Goal: Book appointment/travel/reservation

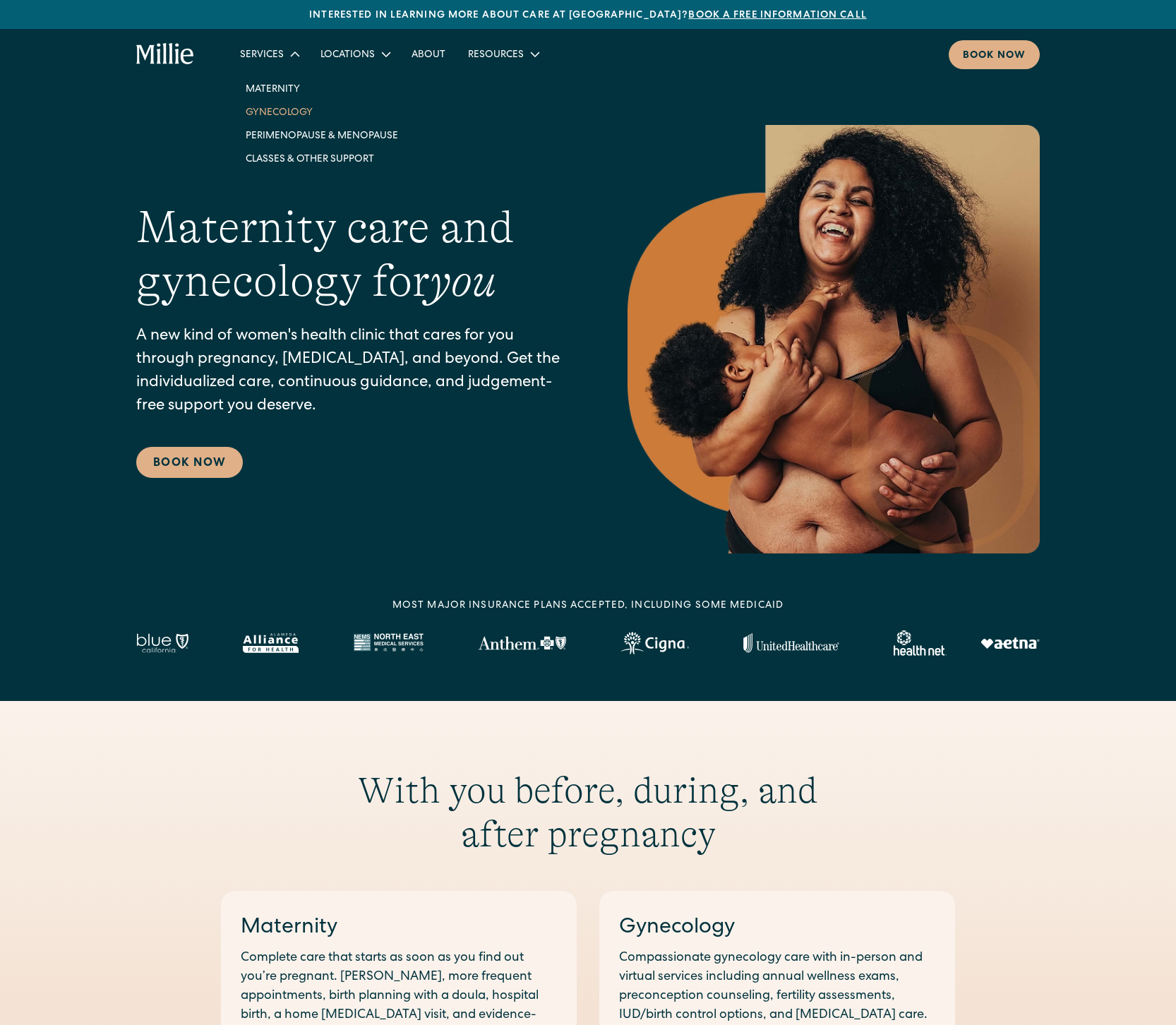
click at [279, 110] on link "Gynecology" at bounding box center [322, 112] width 175 height 23
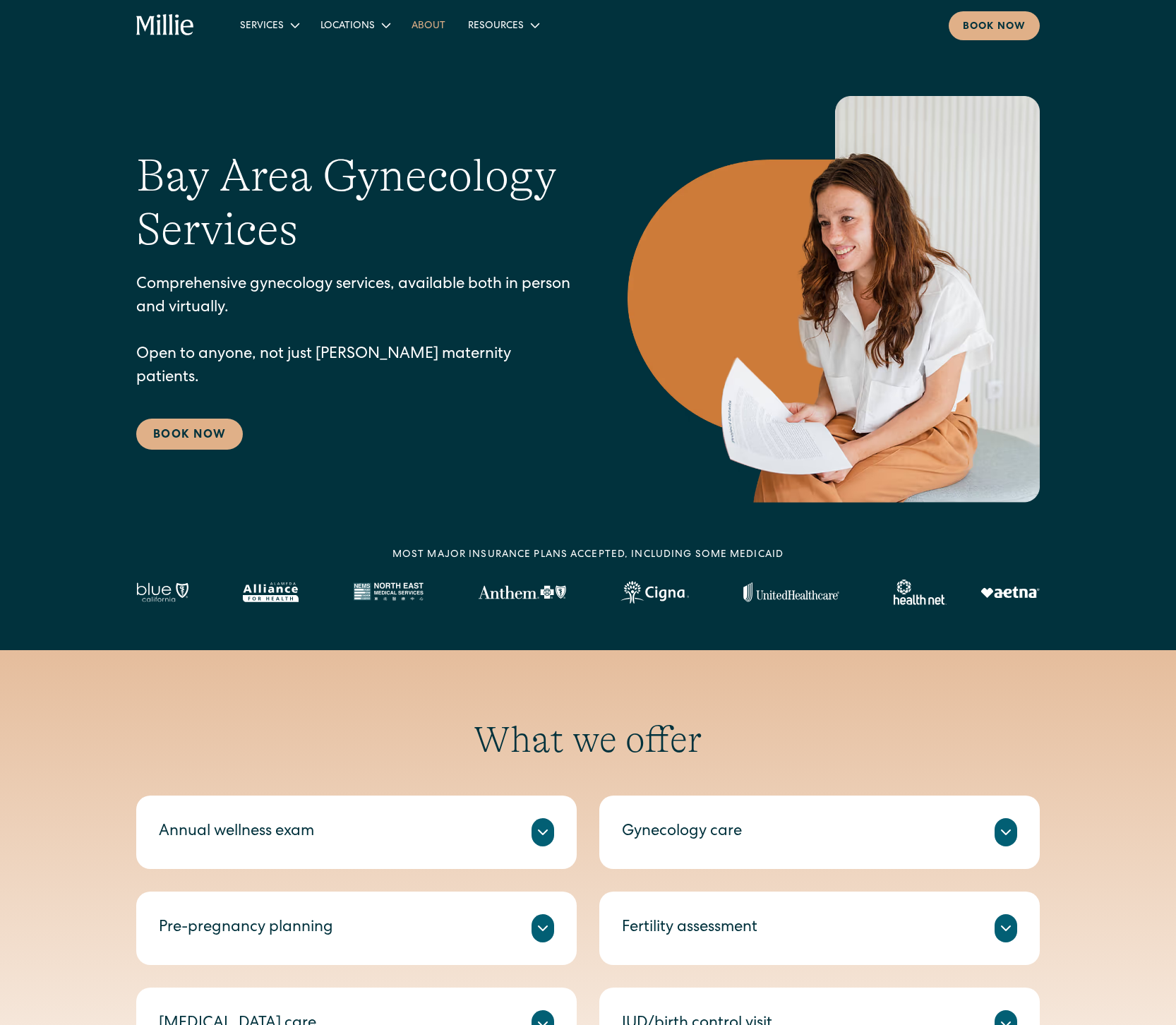
click at [416, 26] on link "About" at bounding box center [428, 25] width 56 height 23
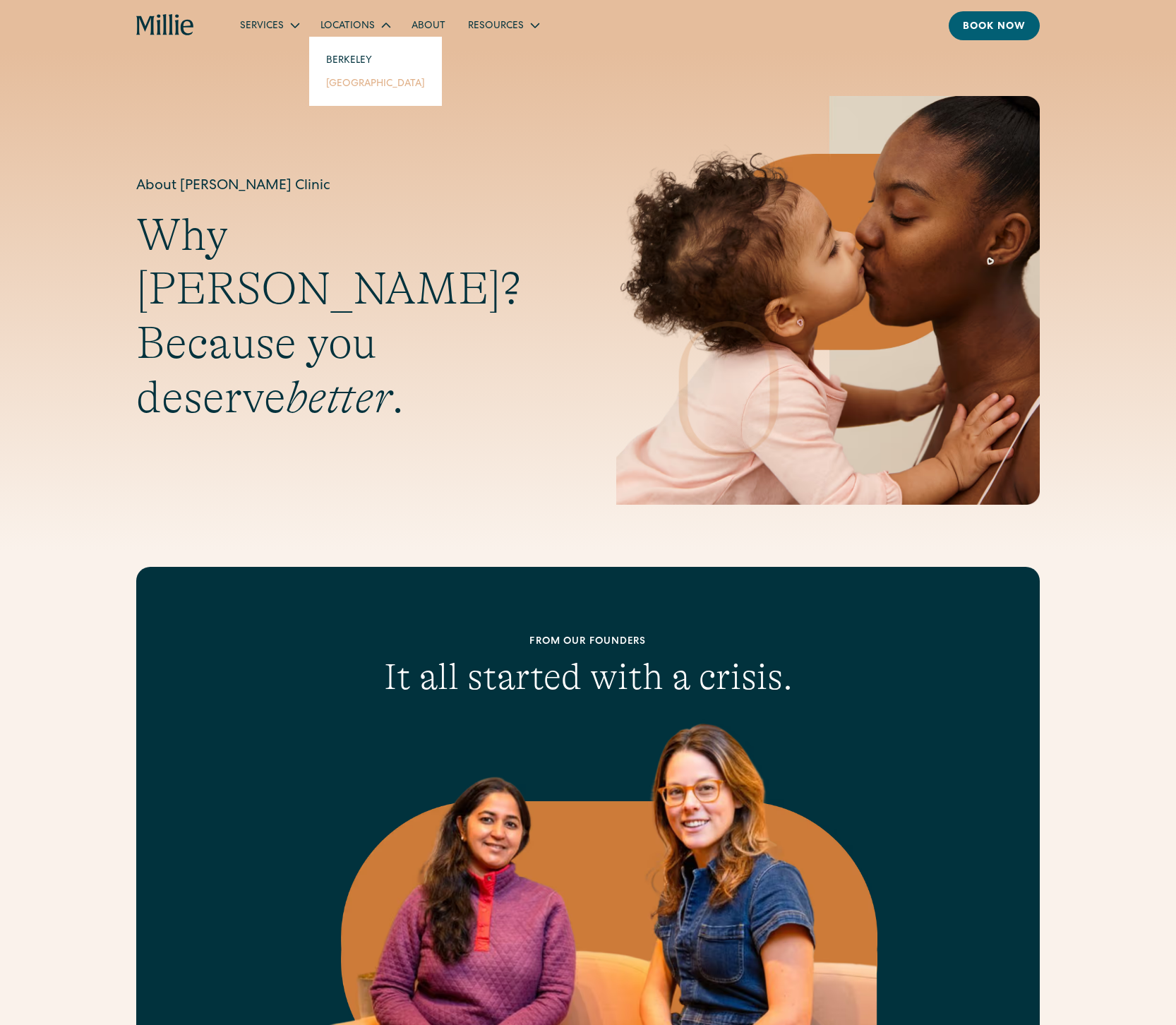
click at [344, 84] on link "[GEOGRAPHIC_DATA]" at bounding box center [376, 83] width 122 height 23
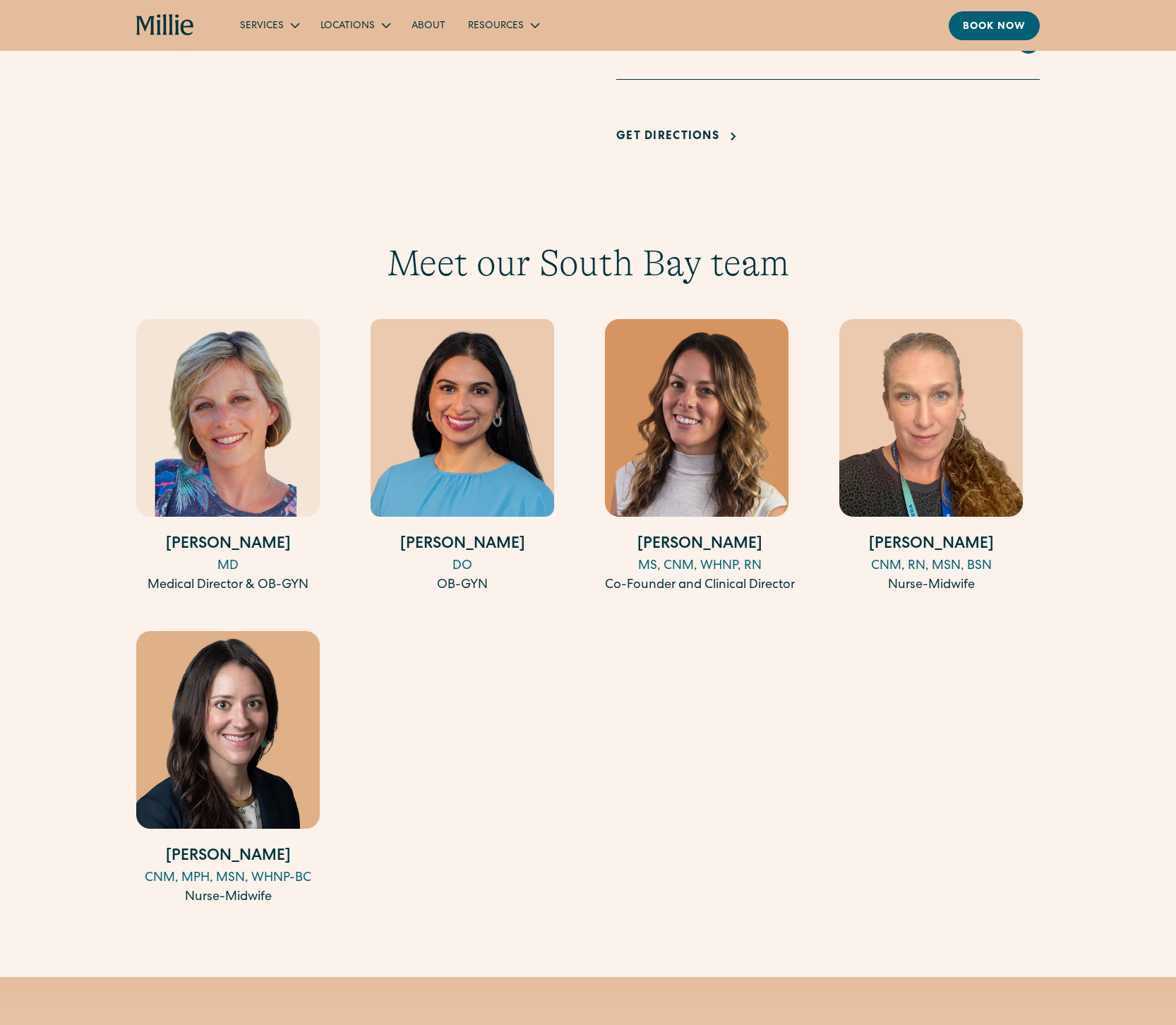
scroll to position [1303, 0]
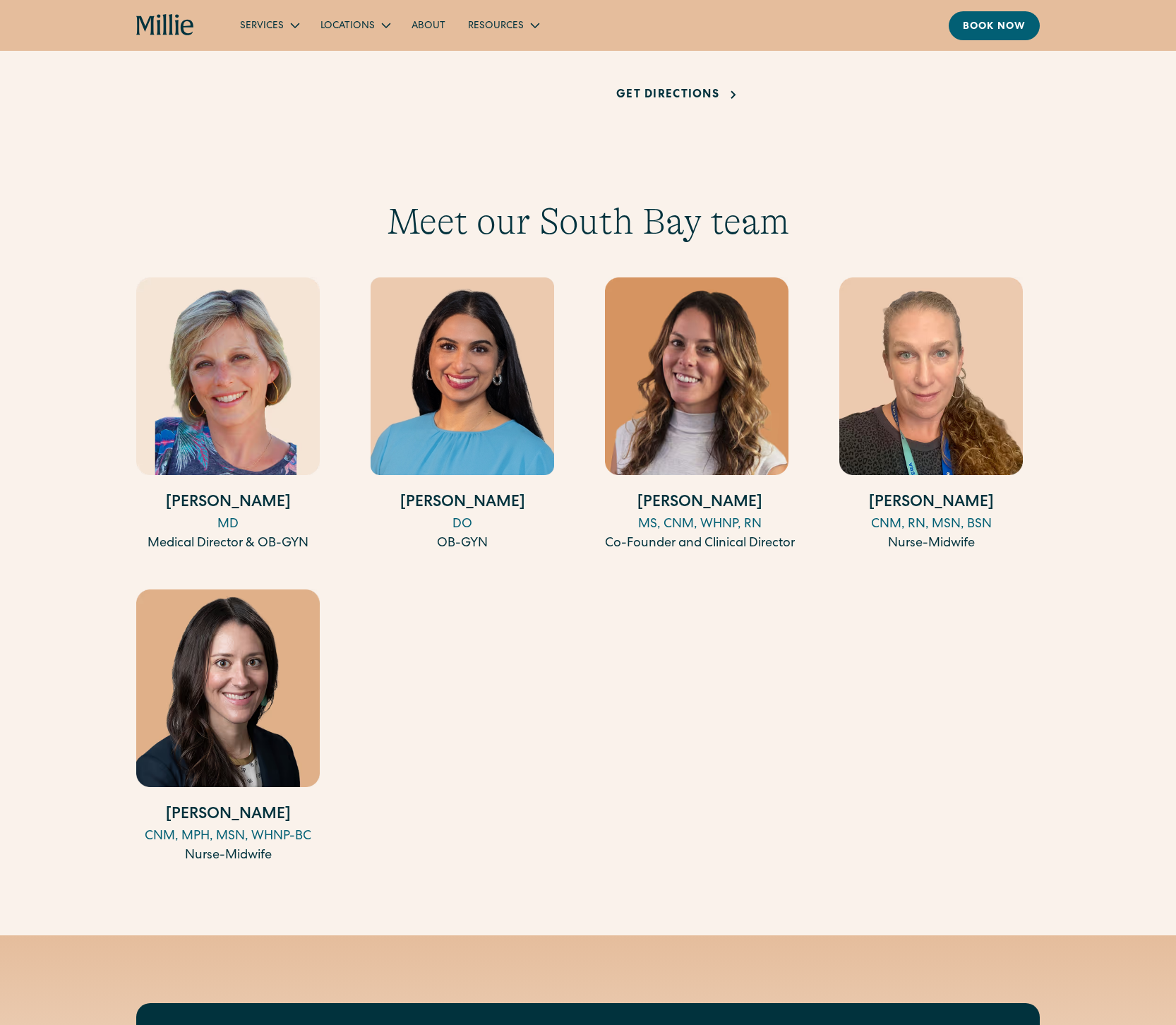
click at [1088, 183] on section "Meet our South Bay team Amy Kane MD Medical Director & OB-GYN Anisha Sarma DO O…" at bounding box center [588, 559] width 1176 height 753
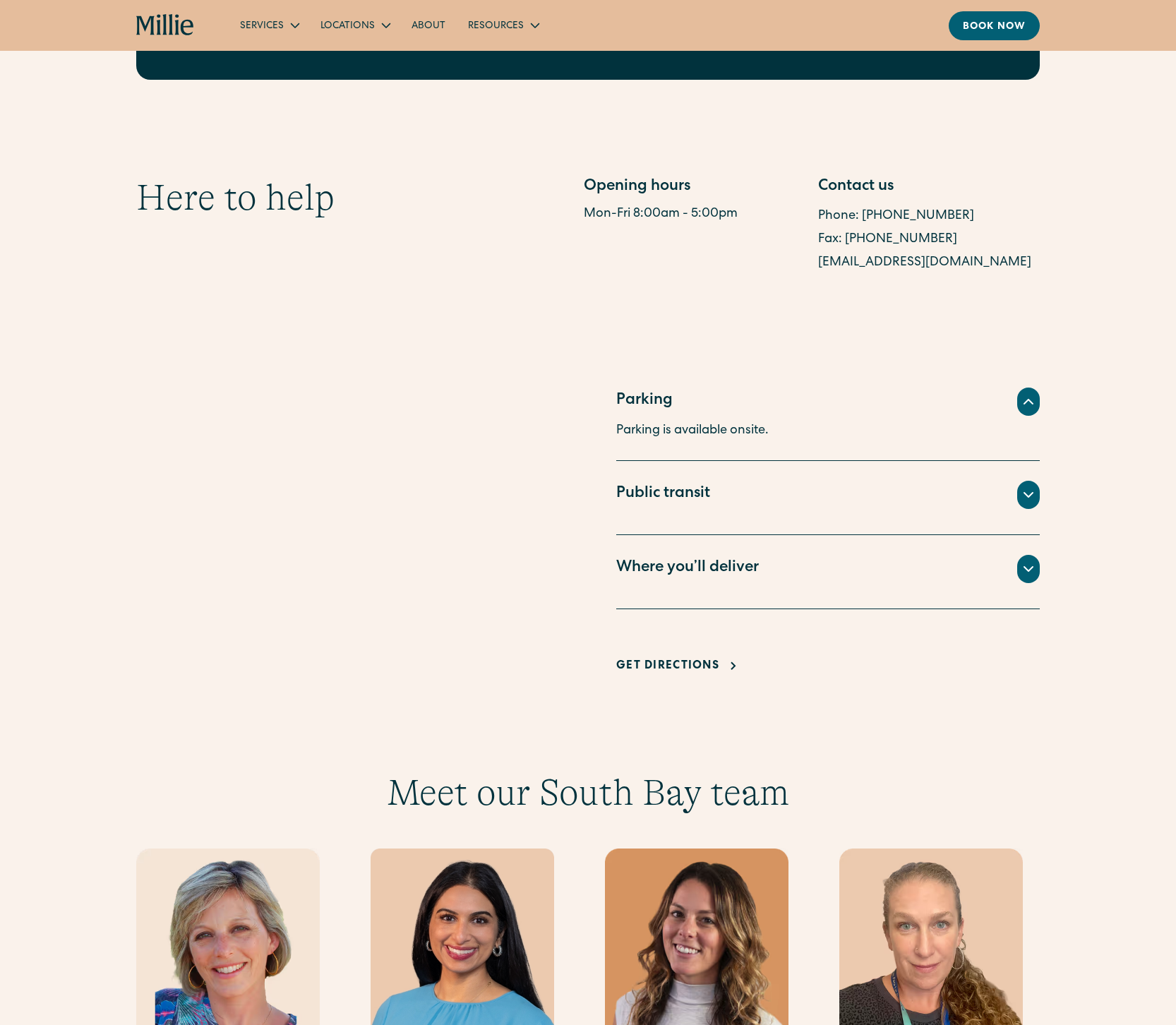
scroll to position [0, 0]
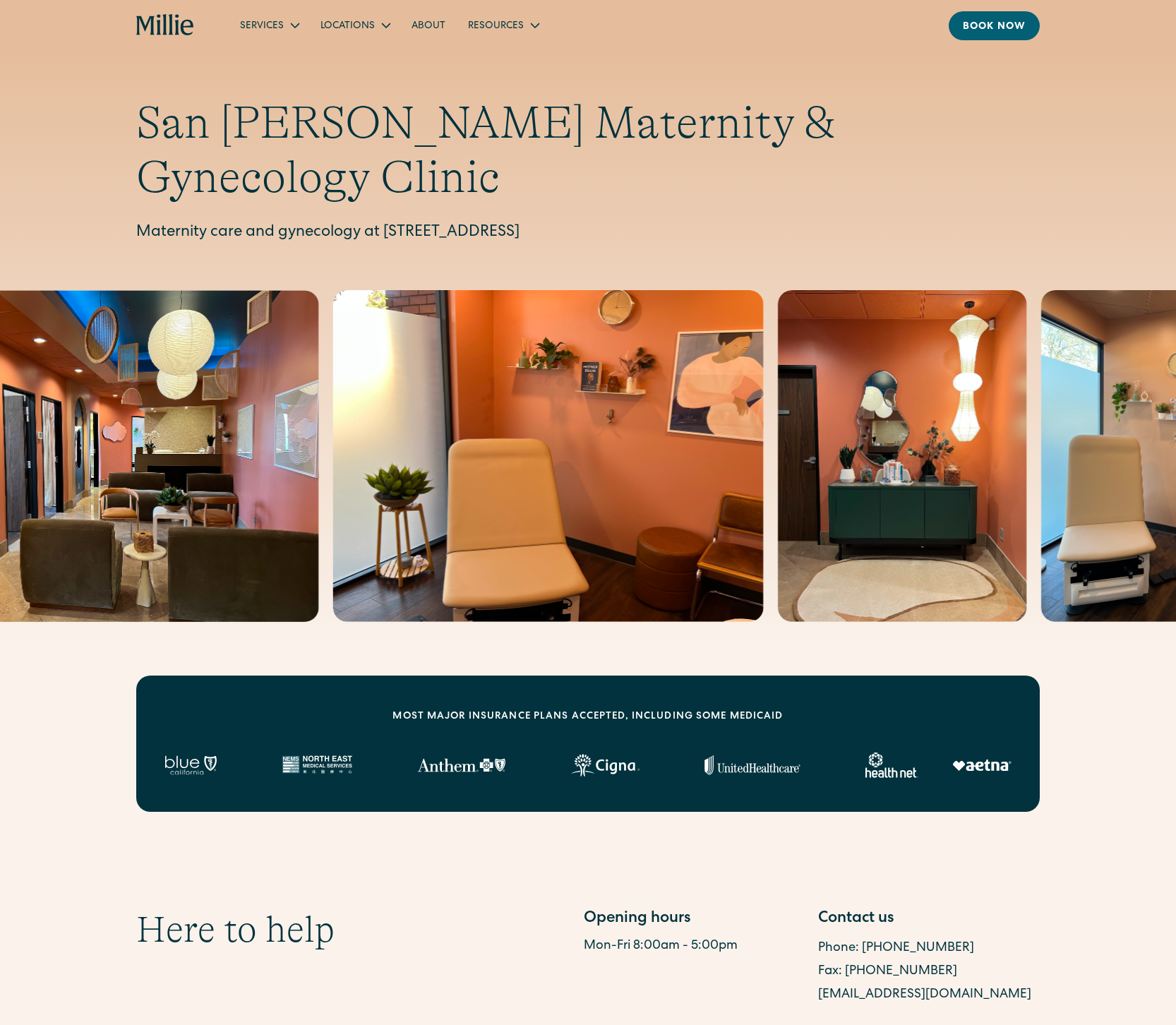
click at [484, 222] on p "Maternity care and gynecology at 1471 Saratoga Ave, Suite 101, San Jose, CA 951…" at bounding box center [588, 233] width 904 height 23
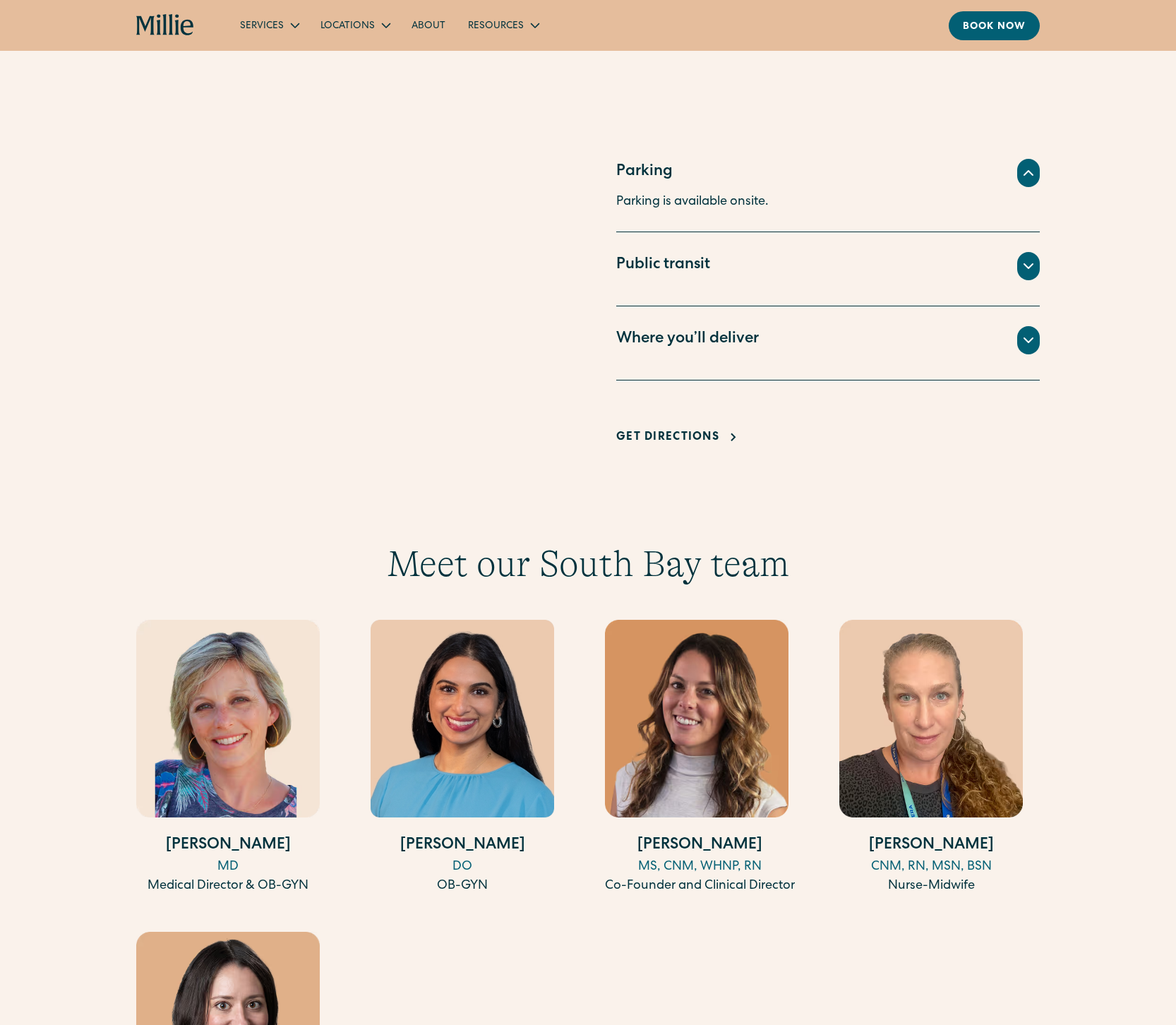
scroll to position [952, 0]
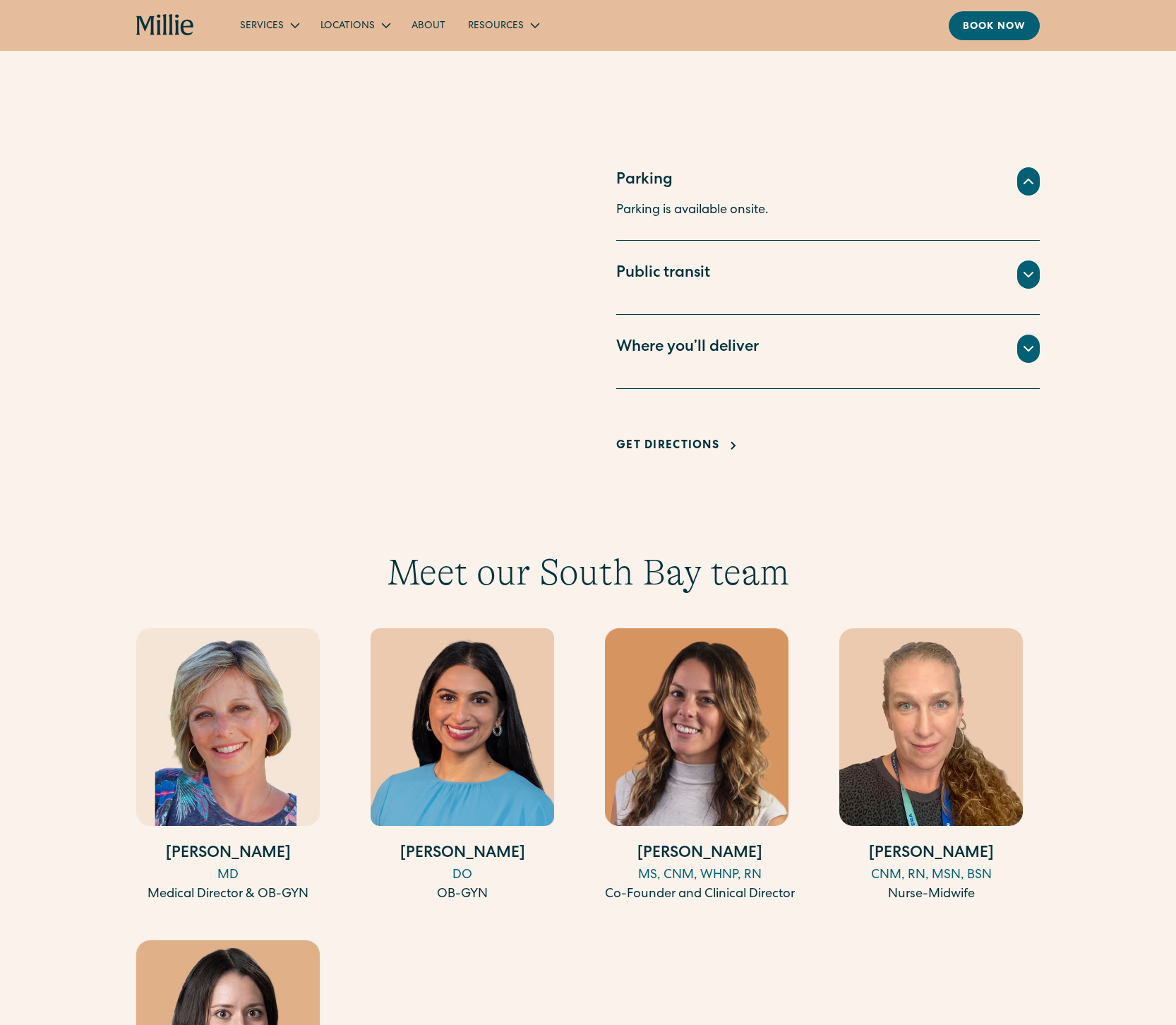
click at [1022, 340] on icon at bounding box center [1029, 349] width 17 height 17
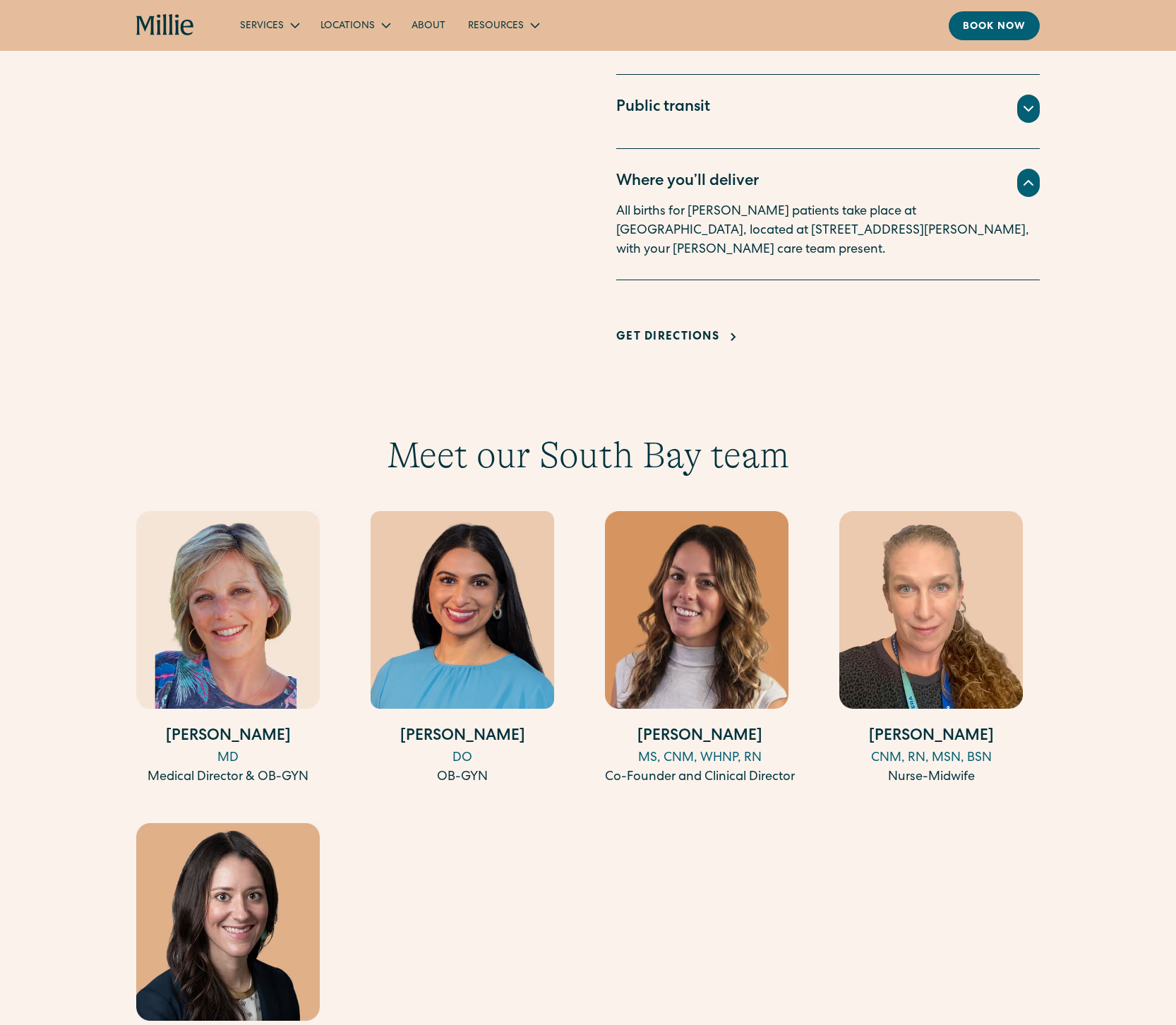
scroll to position [1374, 0]
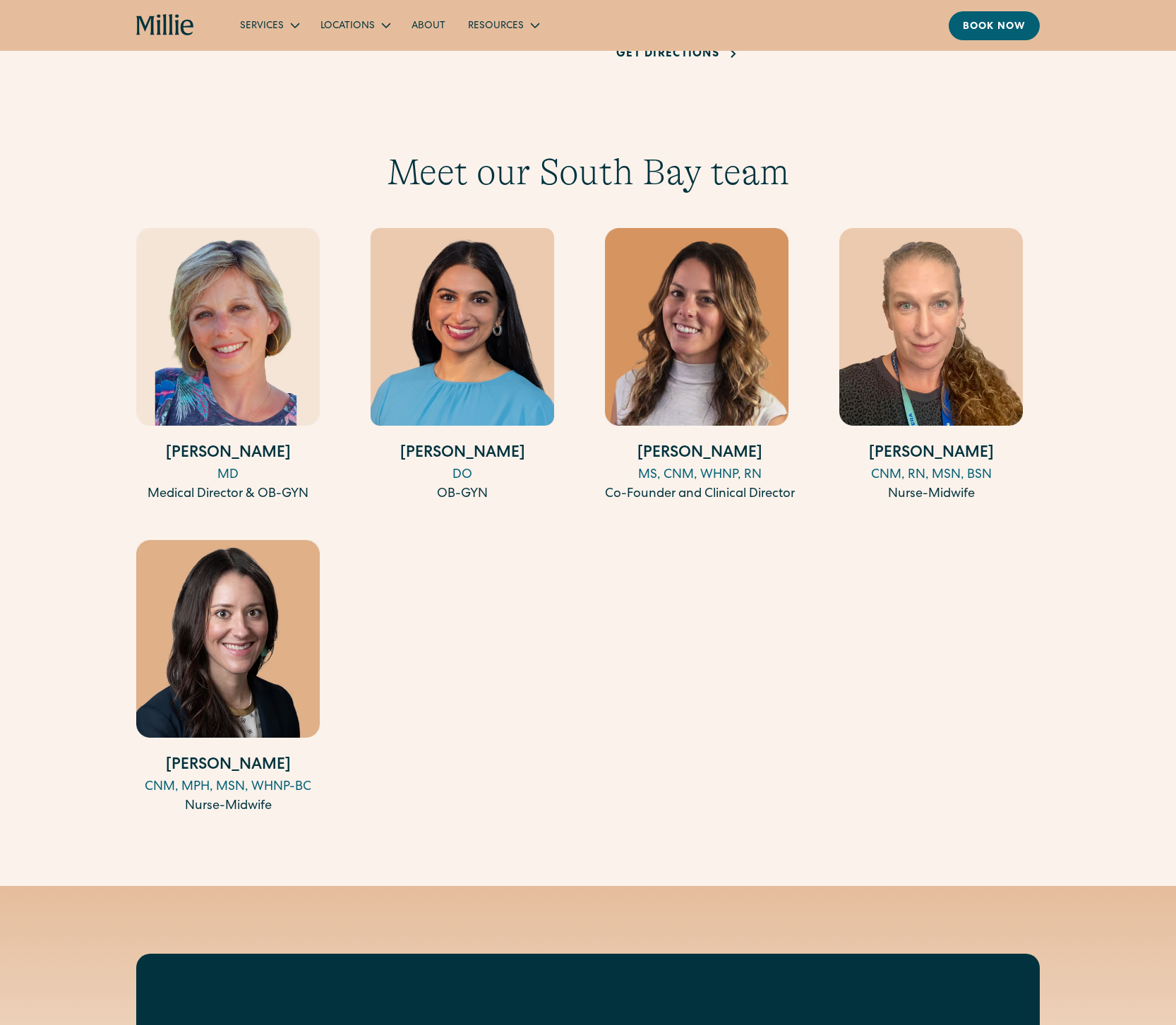
click at [688, 556] on div "Amy Kane MD Medical Director & OB-GYN Anisha Sarma DO OB-GYN Talia Borgo MS, CN…" at bounding box center [588, 524] width 904 height 590
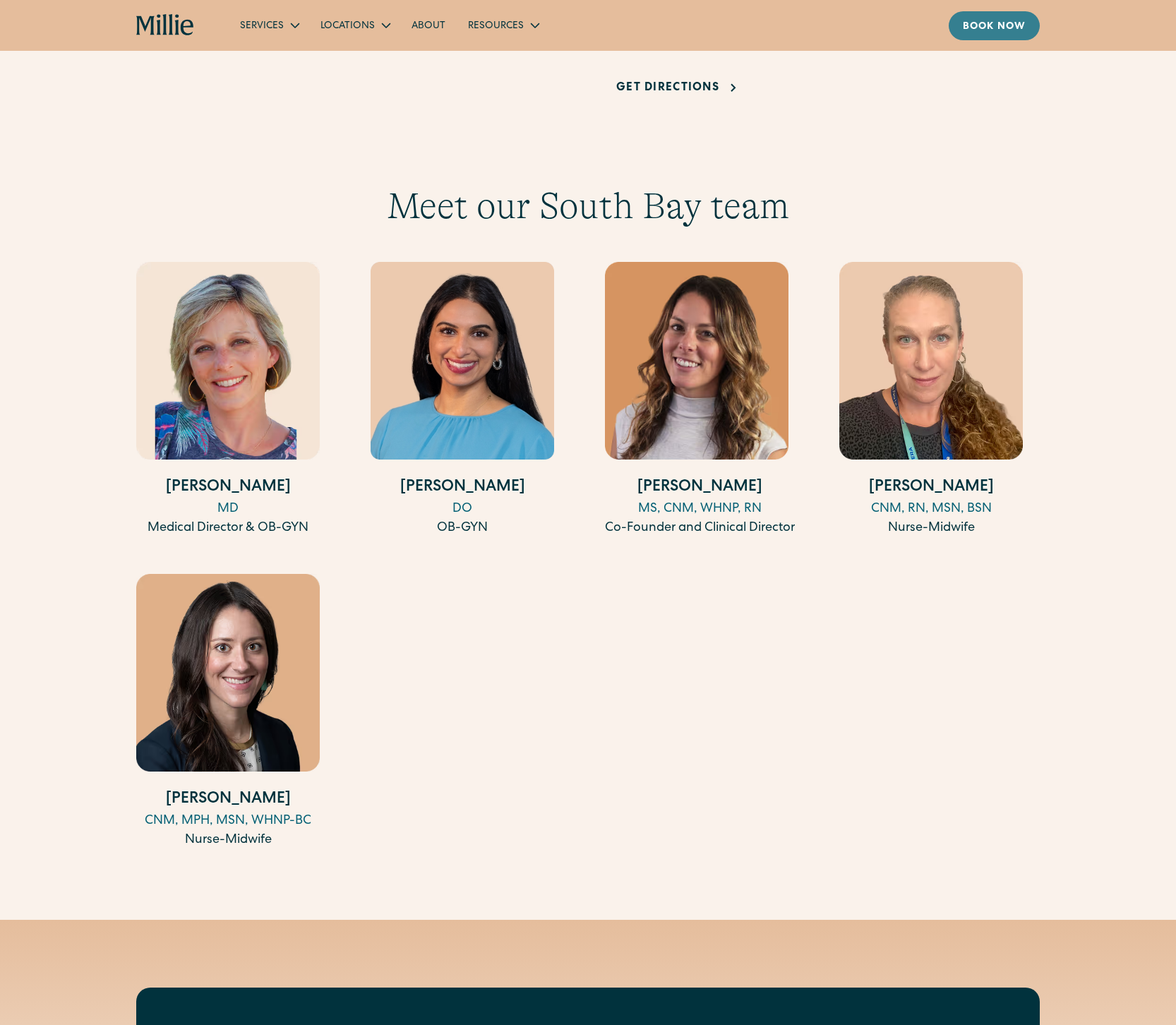
scroll to position [1359, 0]
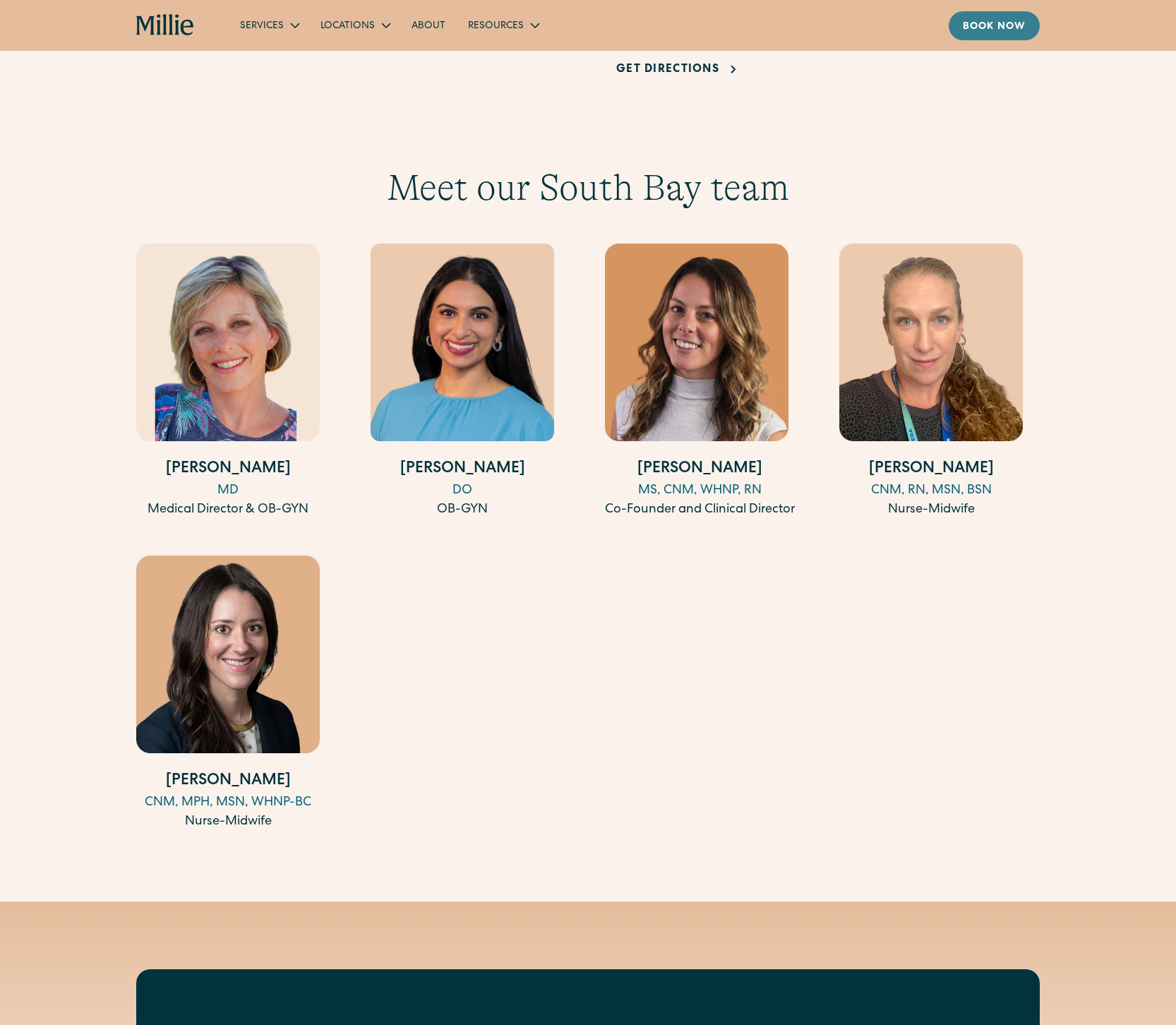
click at [978, 21] on div "Book now" at bounding box center [995, 27] width 63 height 15
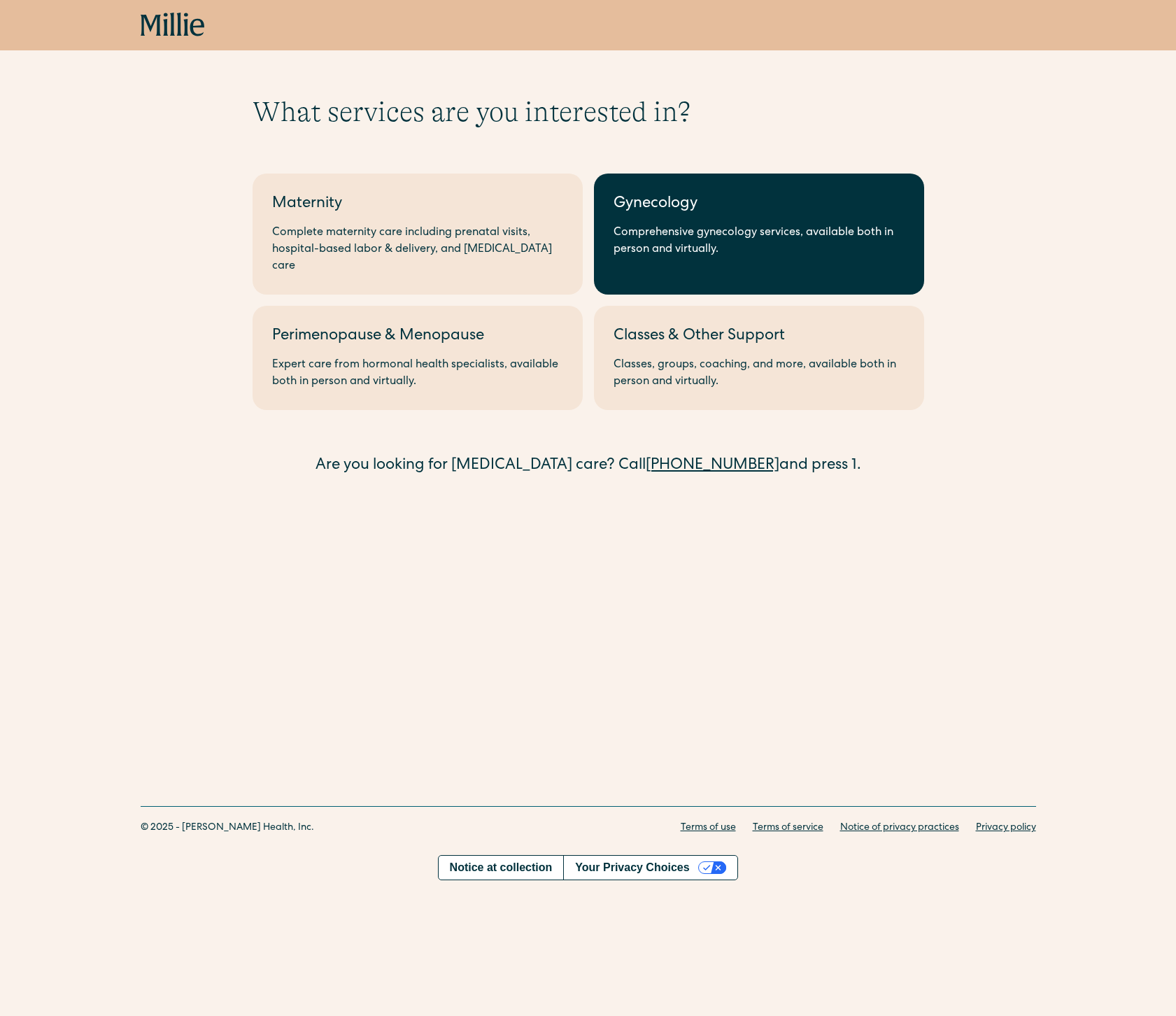
click at [628, 233] on div "Comprehensive gynecology services, available both in person and virtually." at bounding box center [759, 242] width 291 height 34
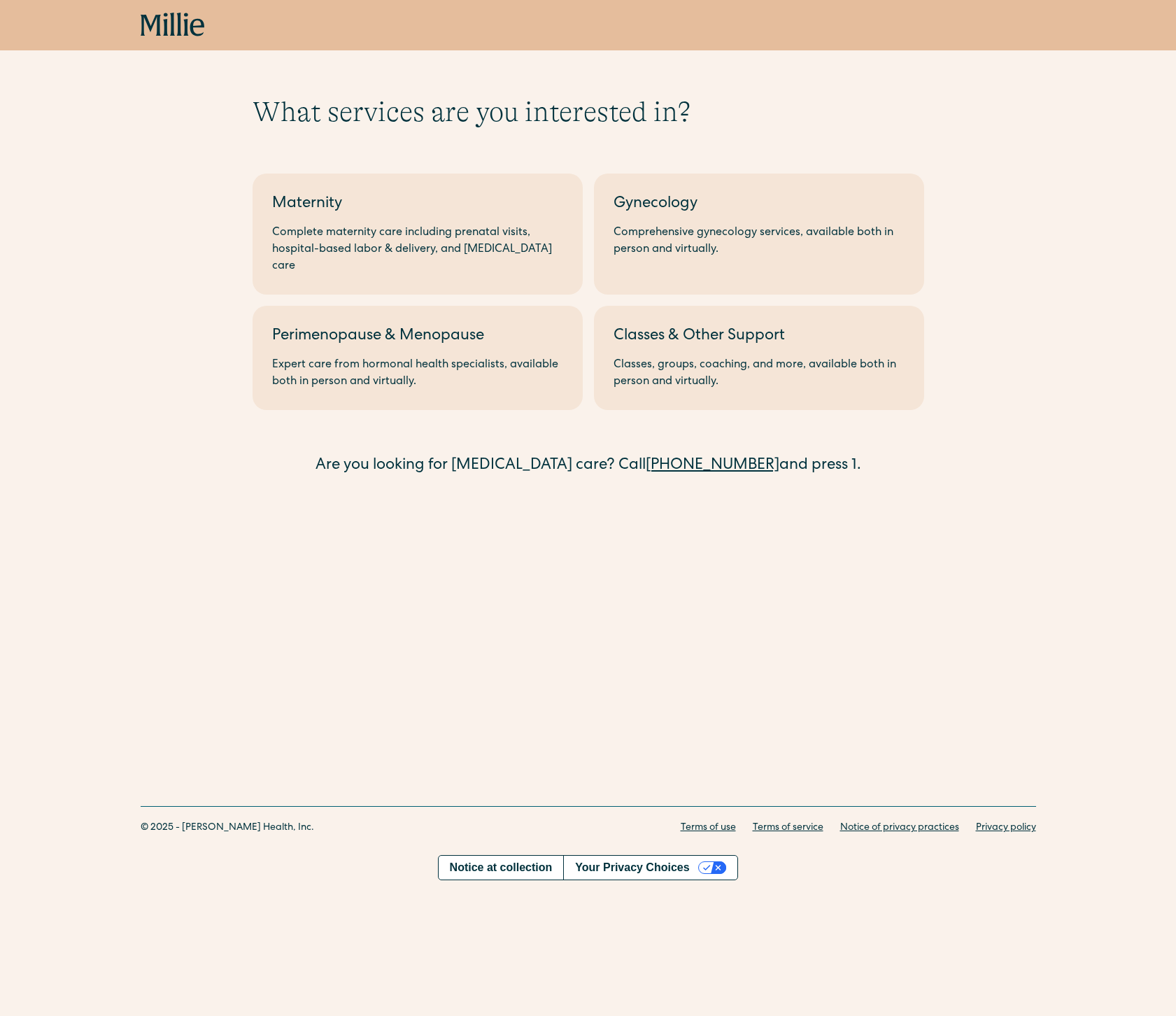
click at [192, 247] on div "What services are you interested in? Berkeley Maternity Complete maternity care…" at bounding box center [588, 286] width 1176 height 383
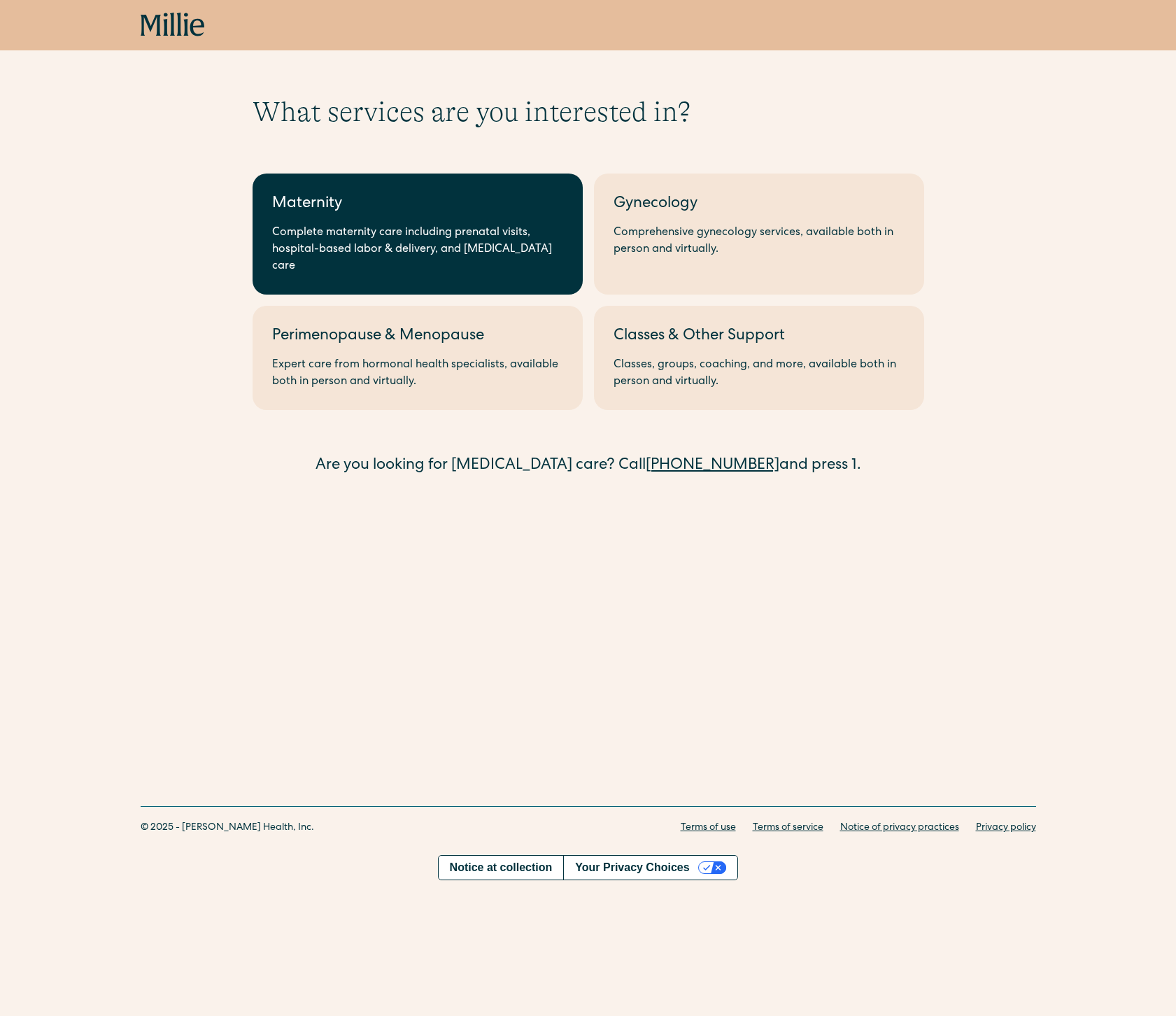
click at [496, 240] on div "Complete maternity care including prenatal visits, hospital-based labor & deliv…" at bounding box center [417, 250] width 291 height 50
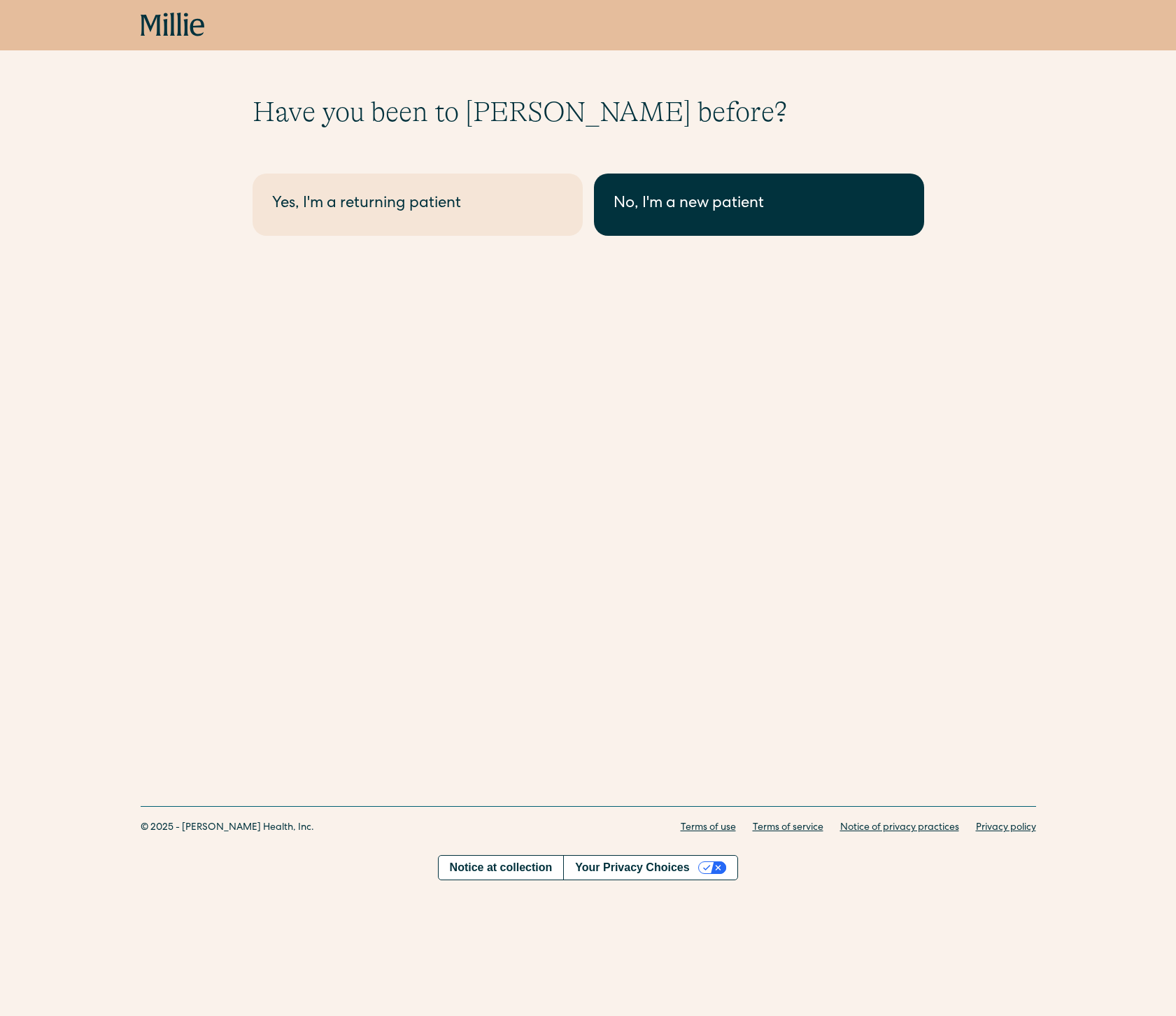
click at [702, 211] on div "No, I'm a new patient" at bounding box center [759, 204] width 291 height 23
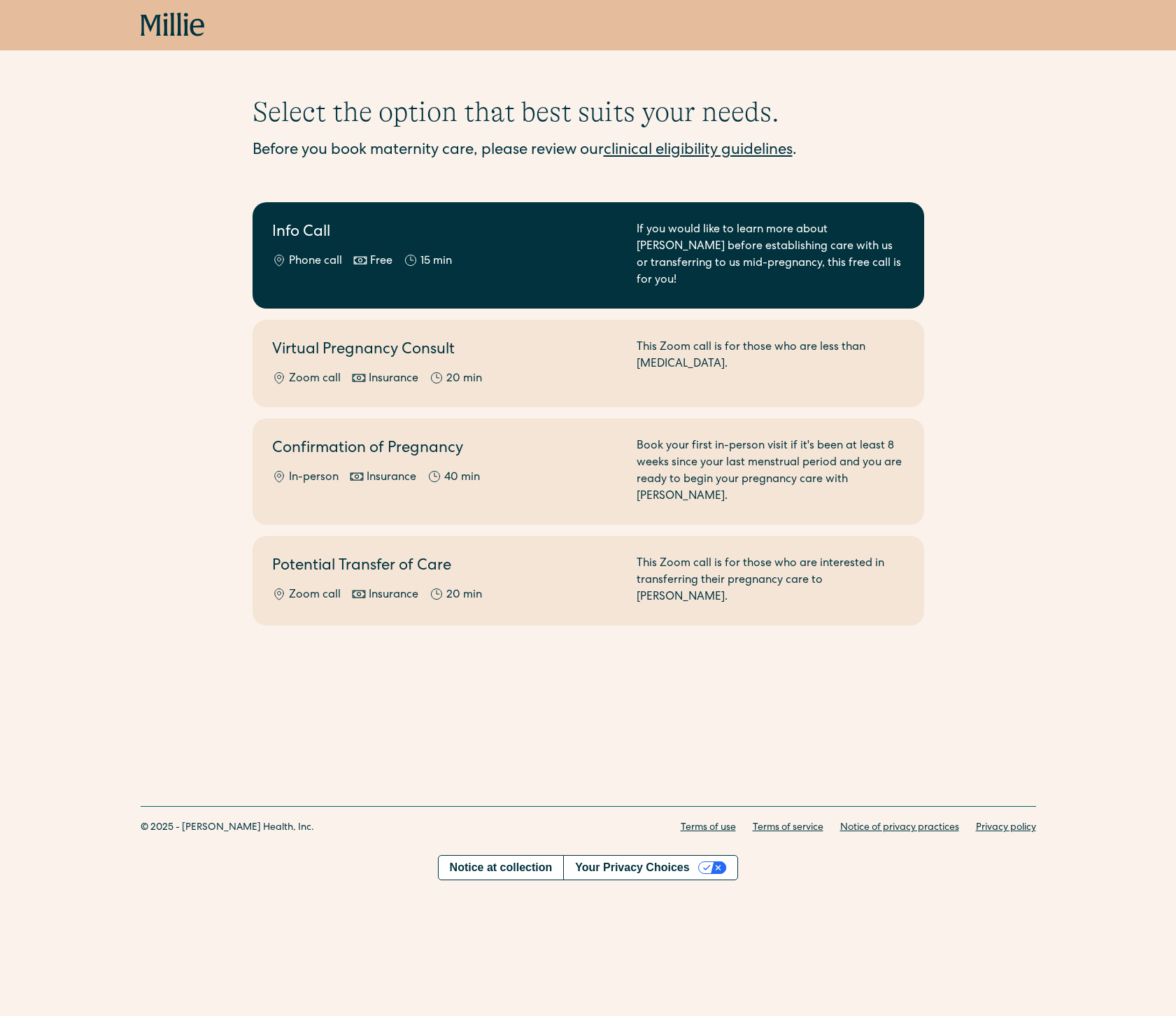
click at [525, 235] on h2 "Info Call" at bounding box center [446, 233] width 348 height 23
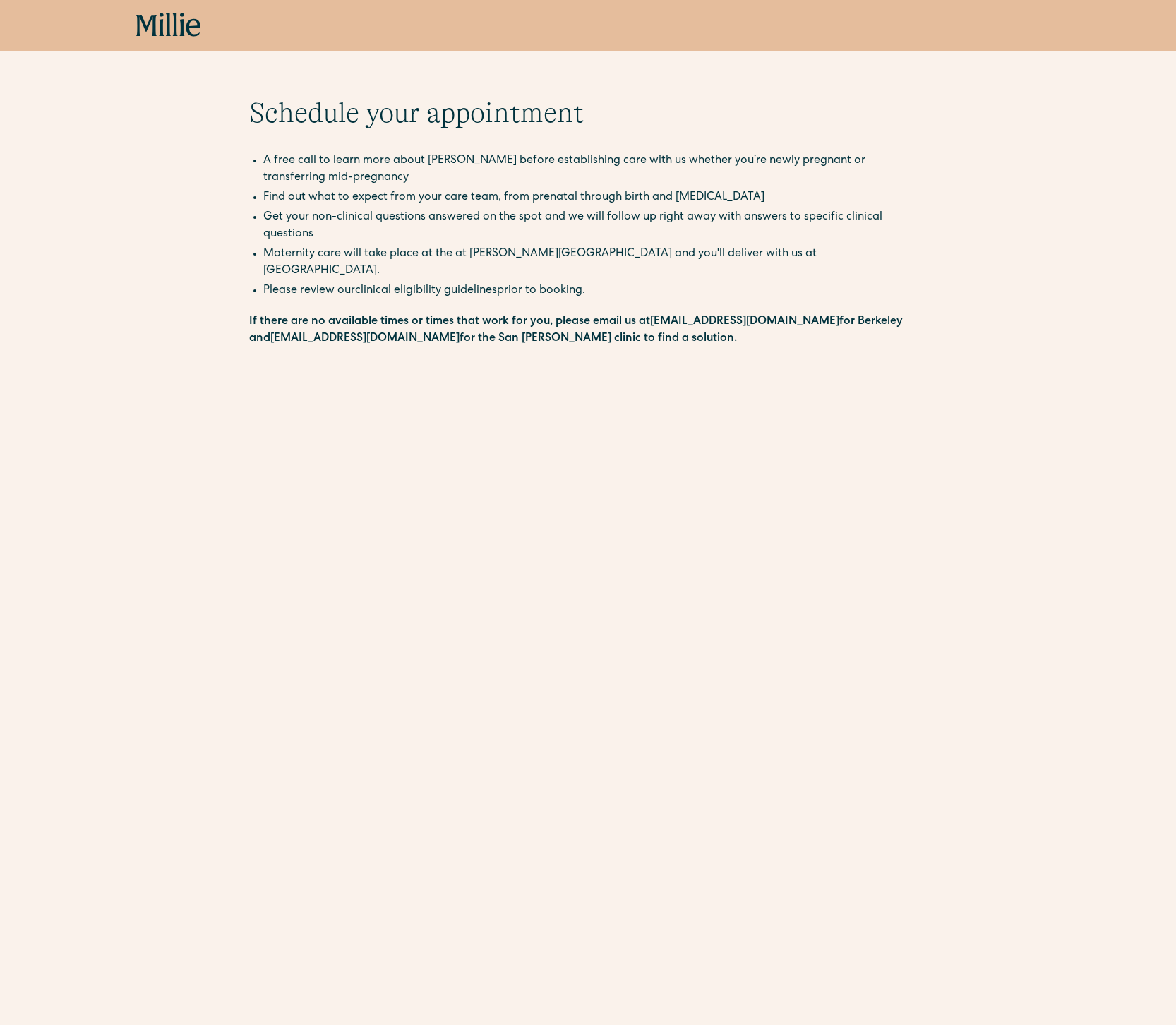
click at [434, 285] on link "clinical eligibility guidelines" at bounding box center [425, 291] width 142 height 11
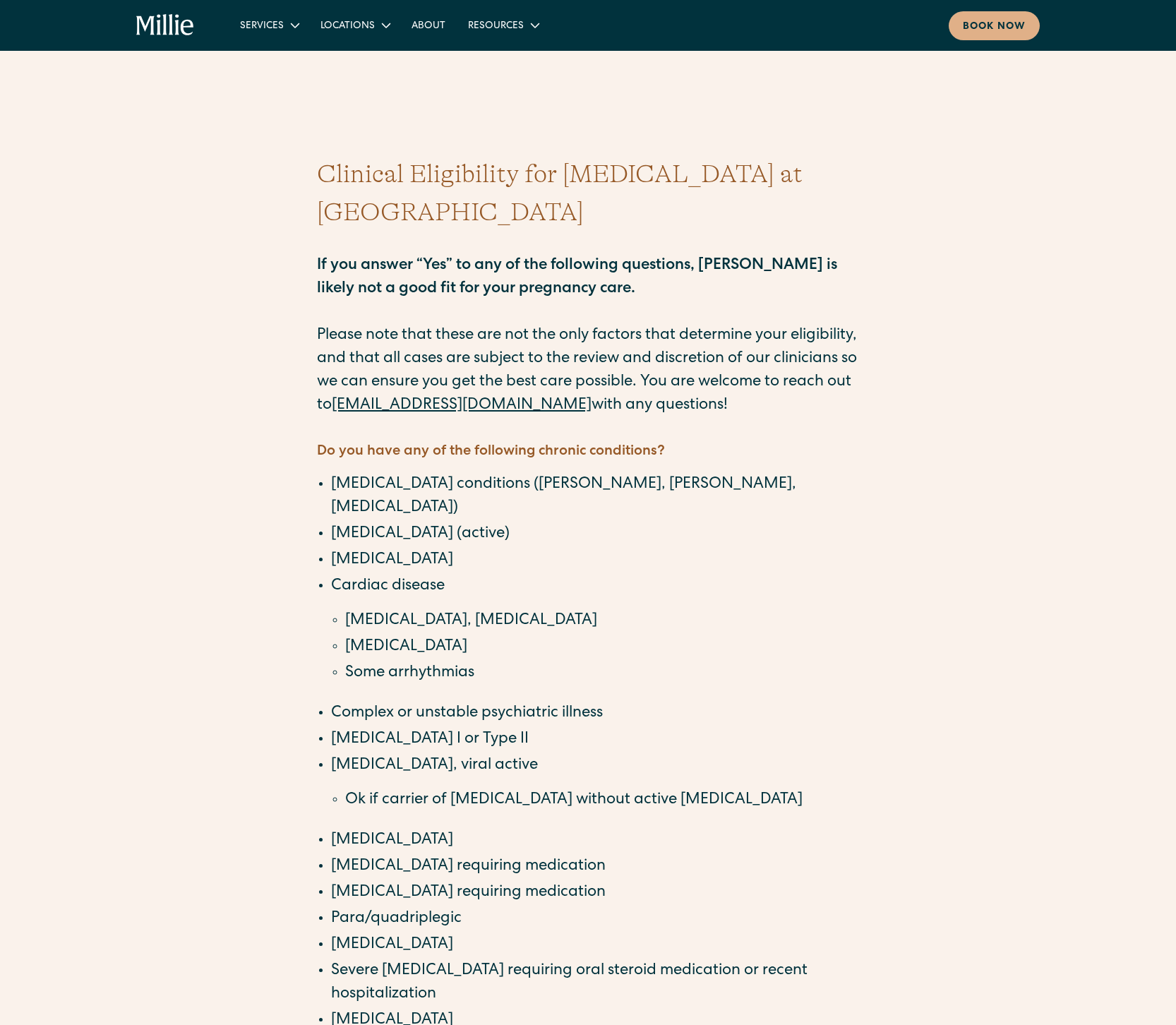
click at [940, 425] on div "Clinical Eligibility for [MEDICAL_DATA] at [PERSON_NAME] If you answer “Yes” to…" at bounding box center [588, 888] width 1176 height 1532
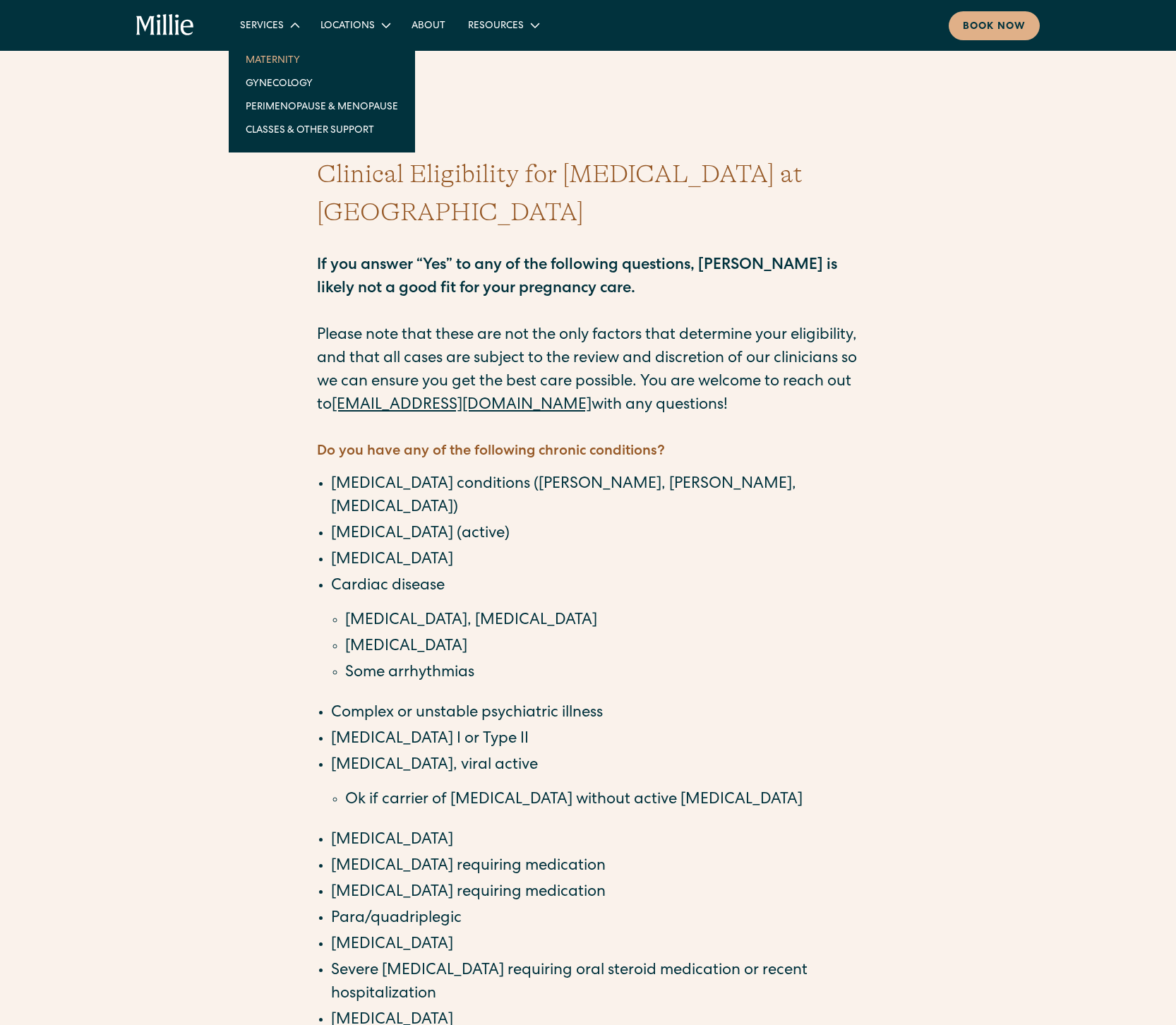
click at [280, 60] on link "Maternity" at bounding box center [322, 59] width 175 height 23
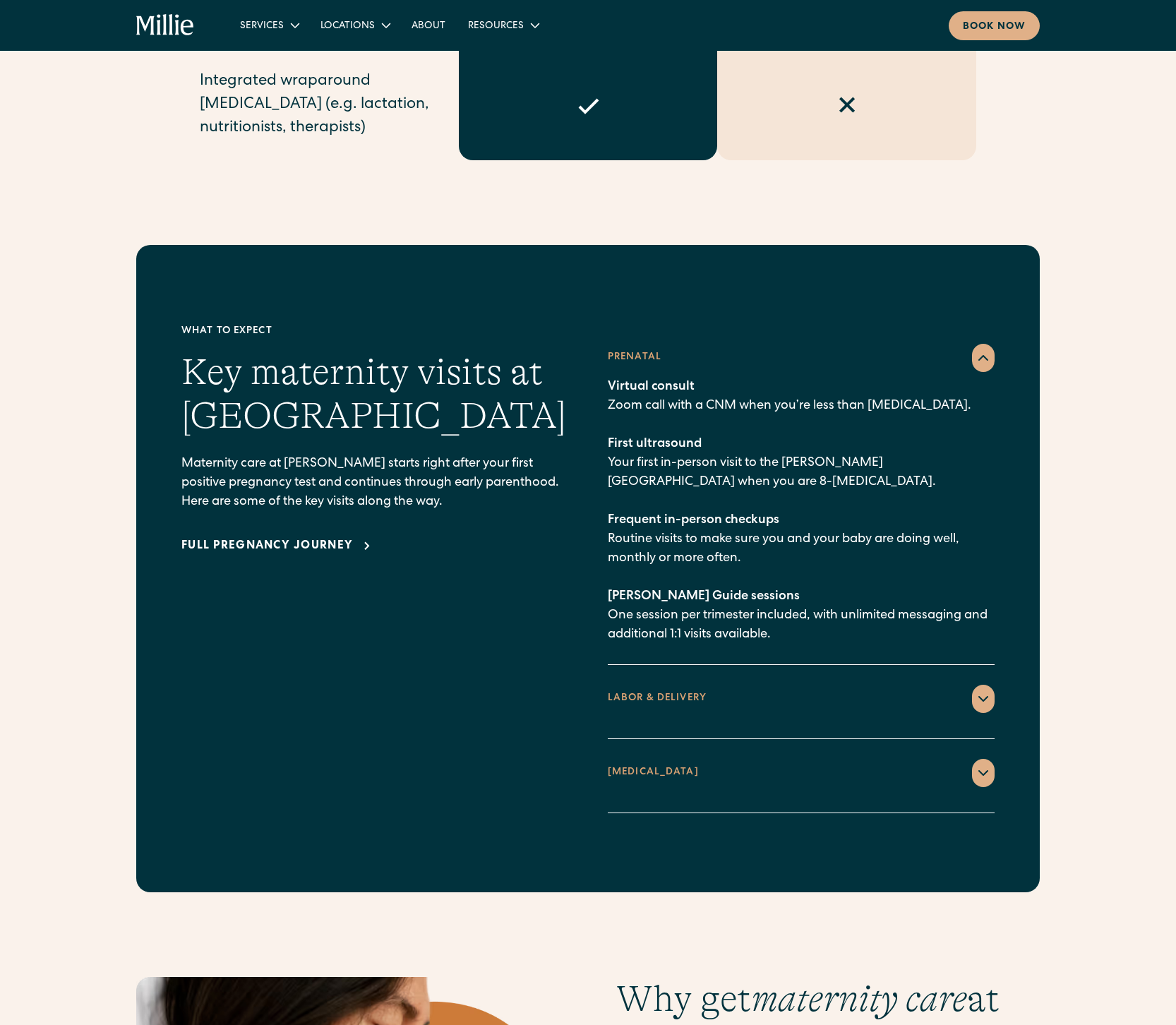
scroll to position [1795, 0]
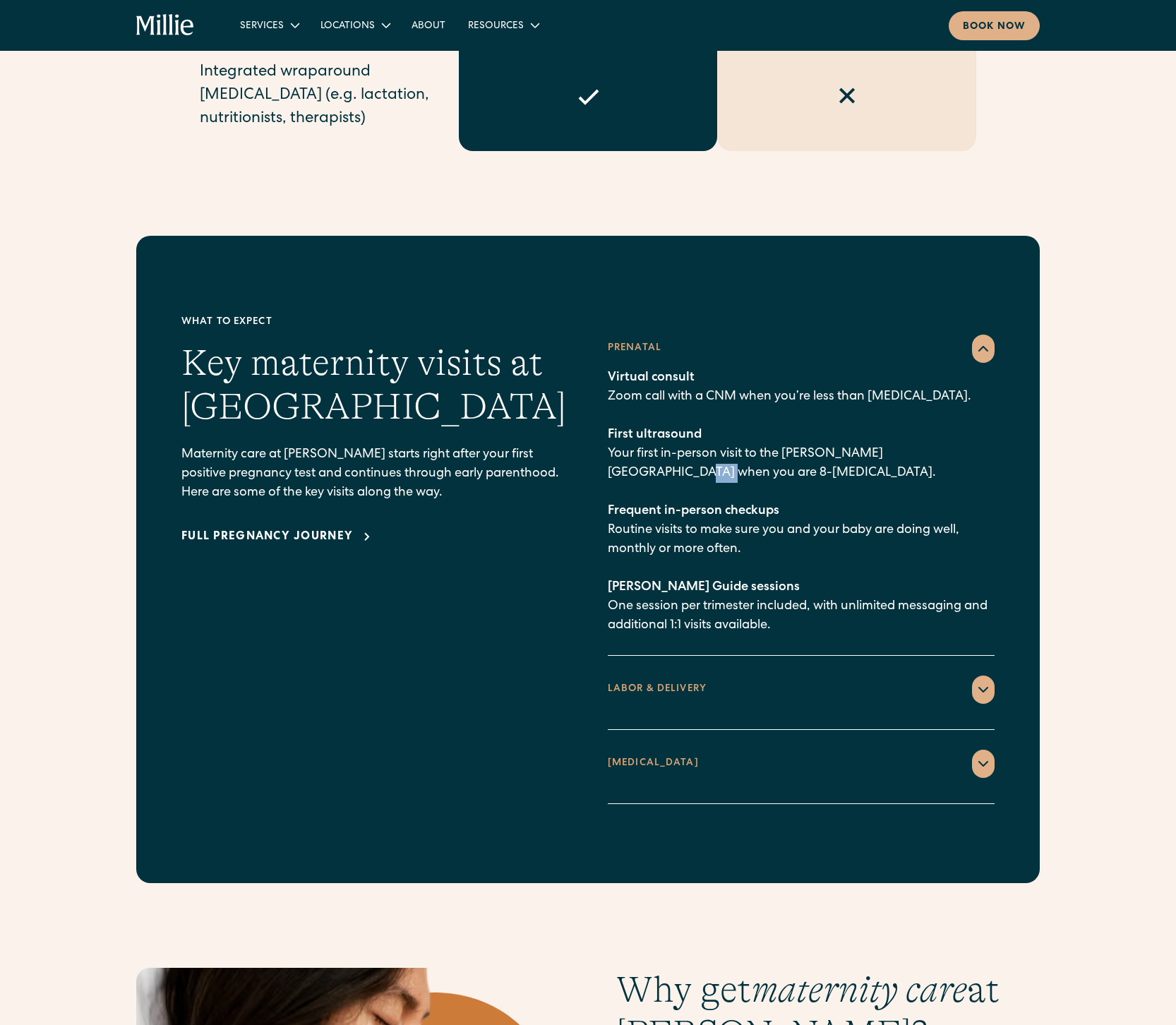
drag, startPoint x: 937, startPoint y: 430, endPoint x: 960, endPoint y: 428, distance: 23.1
click at [960, 428] on p "Virtual consult Zoom call with a CNM when you’re less than [MEDICAL_DATA]. Firs…" at bounding box center [802, 501] width 387 height 267
click at [1071, 437] on div "What to expect Key maternity visits at [PERSON_NAME] Maternity care at [PERSON_…" at bounding box center [588, 559] width 1176 height 647
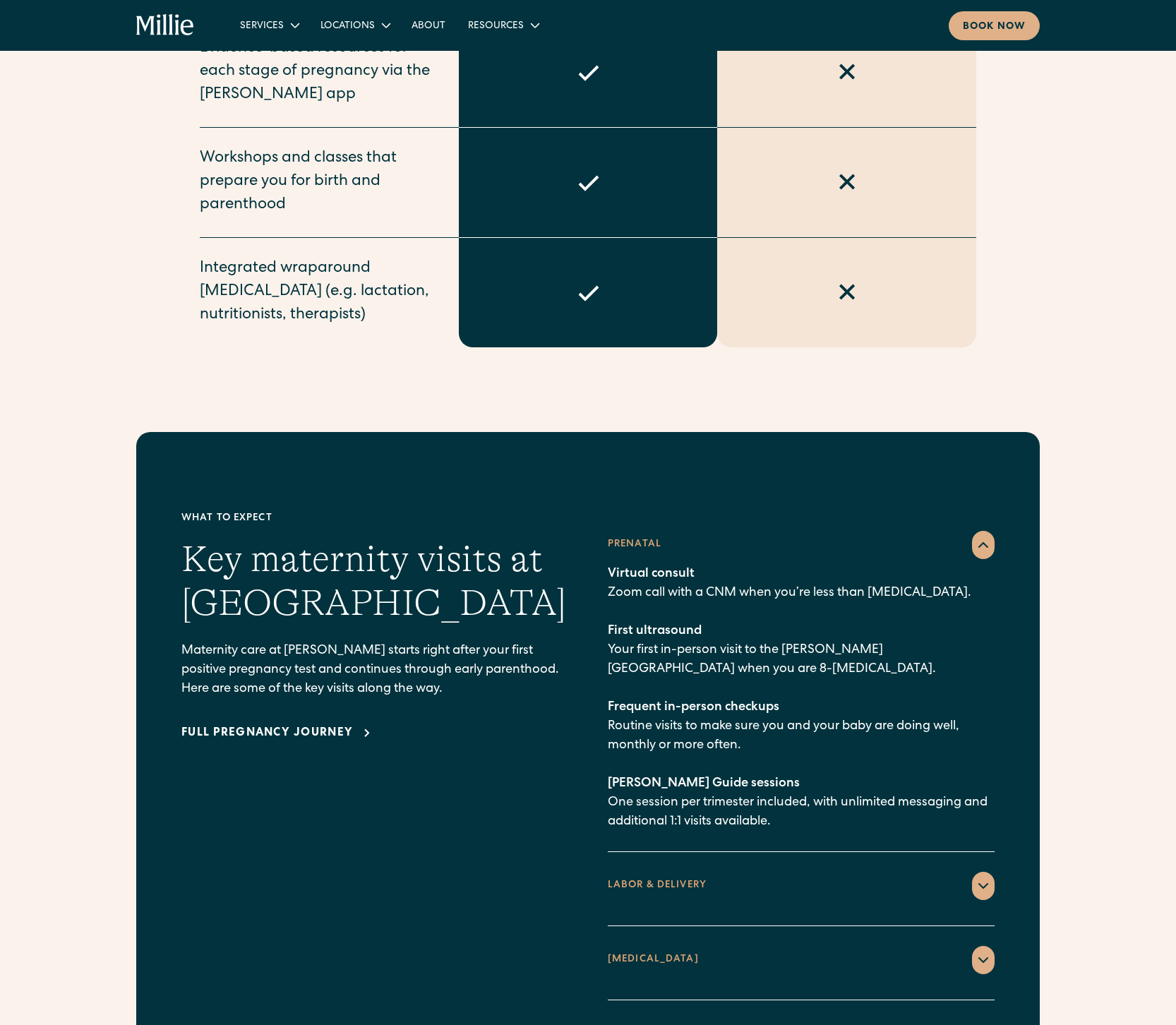
scroll to position [1608, 0]
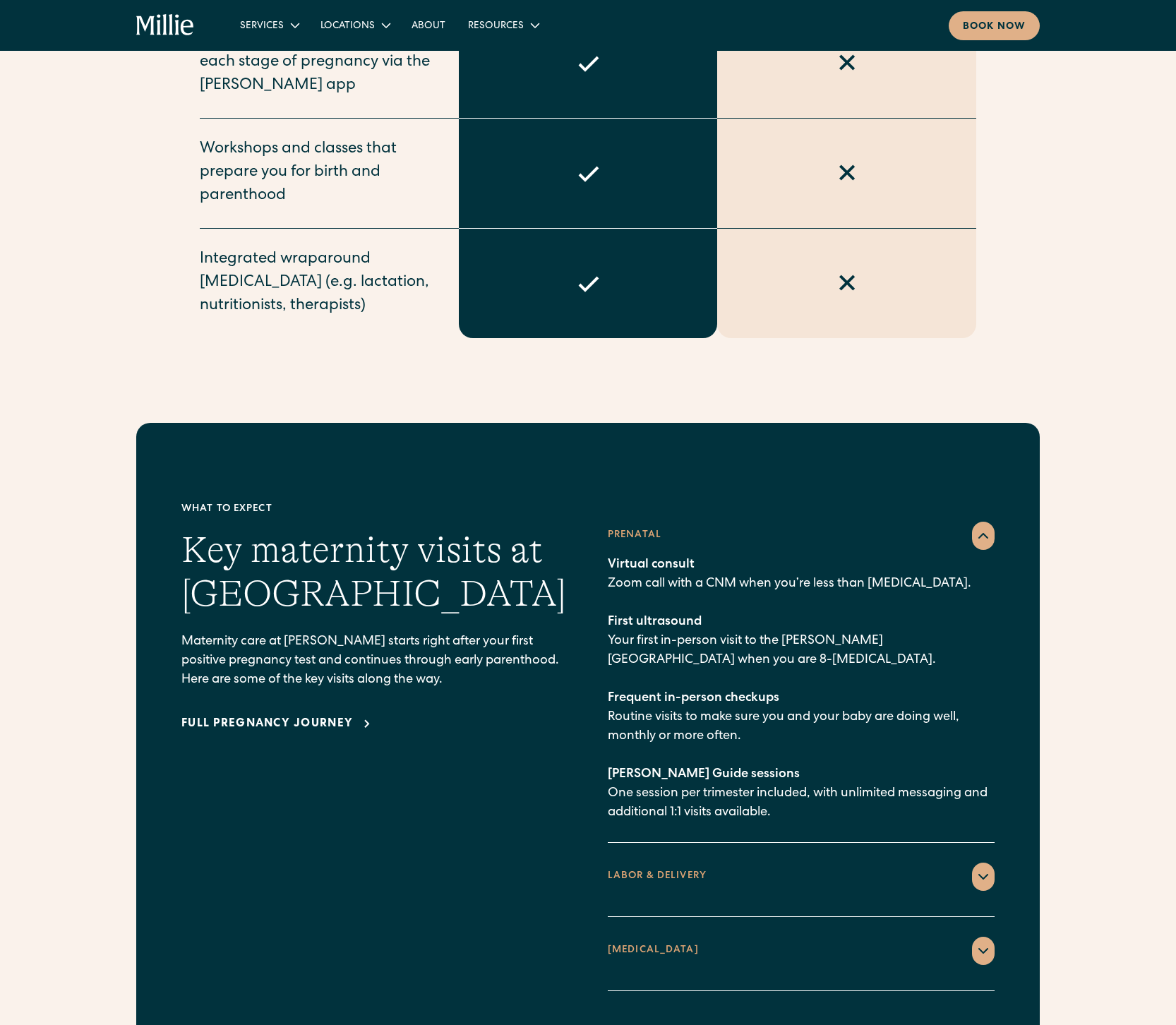
click at [729, 863] on div "LABOR & DELIVERY" at bounding box center [802, 877] width 387 height 28
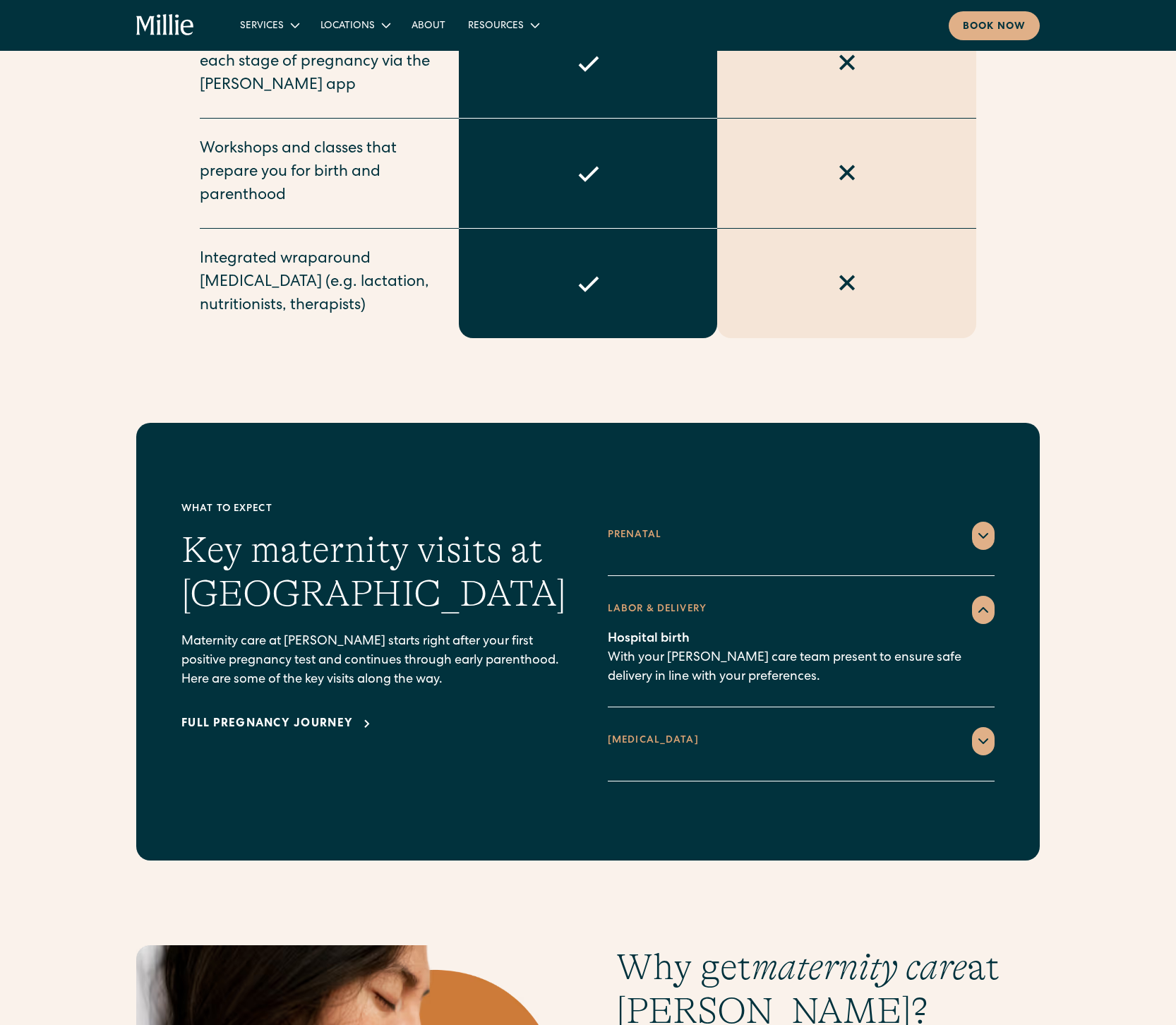
click at [819, 727] on div "[MEDICAL_DATA]" at bounding box center [802, 741] width 387 height 28
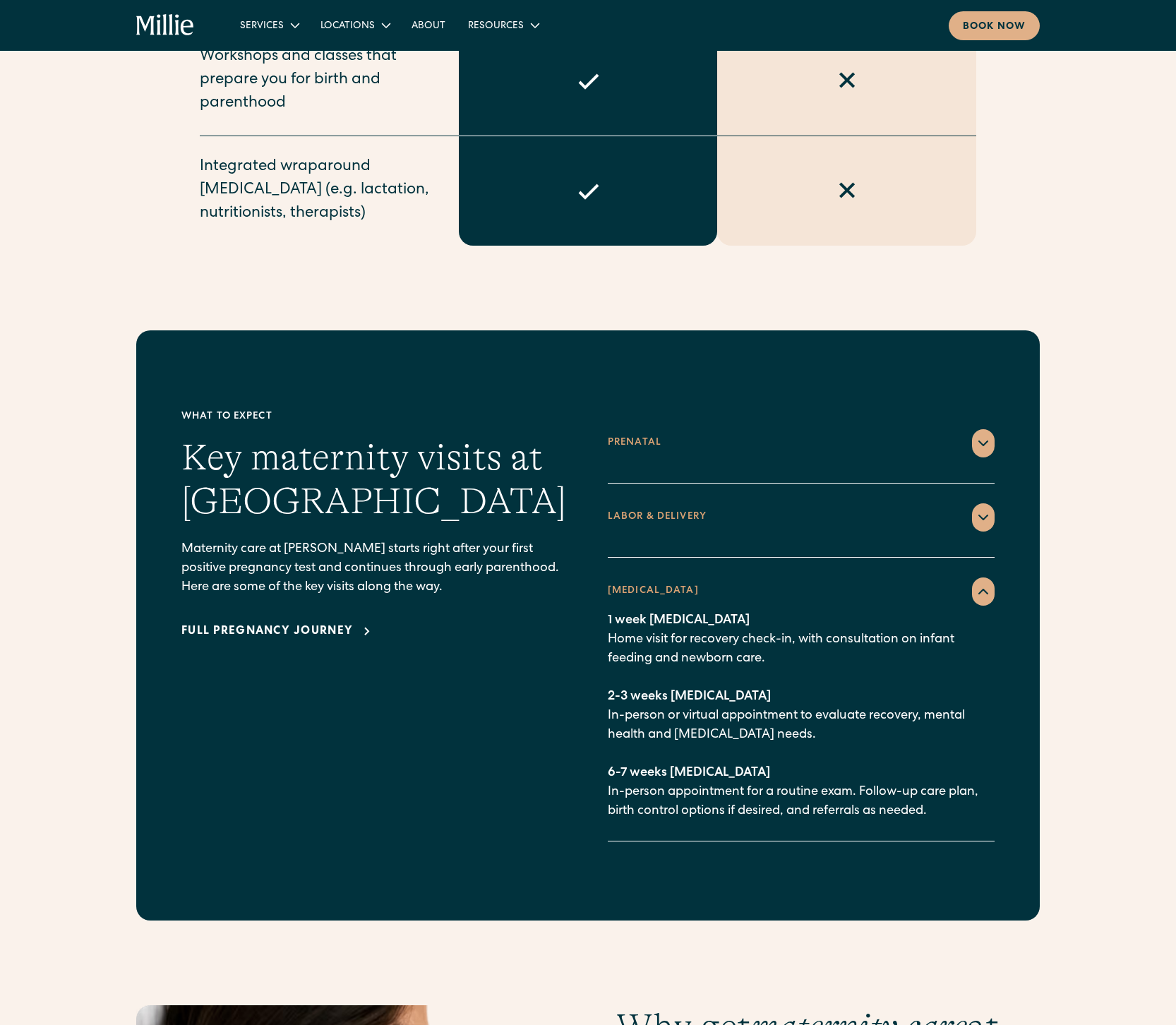
scroll to position [1710, 0]
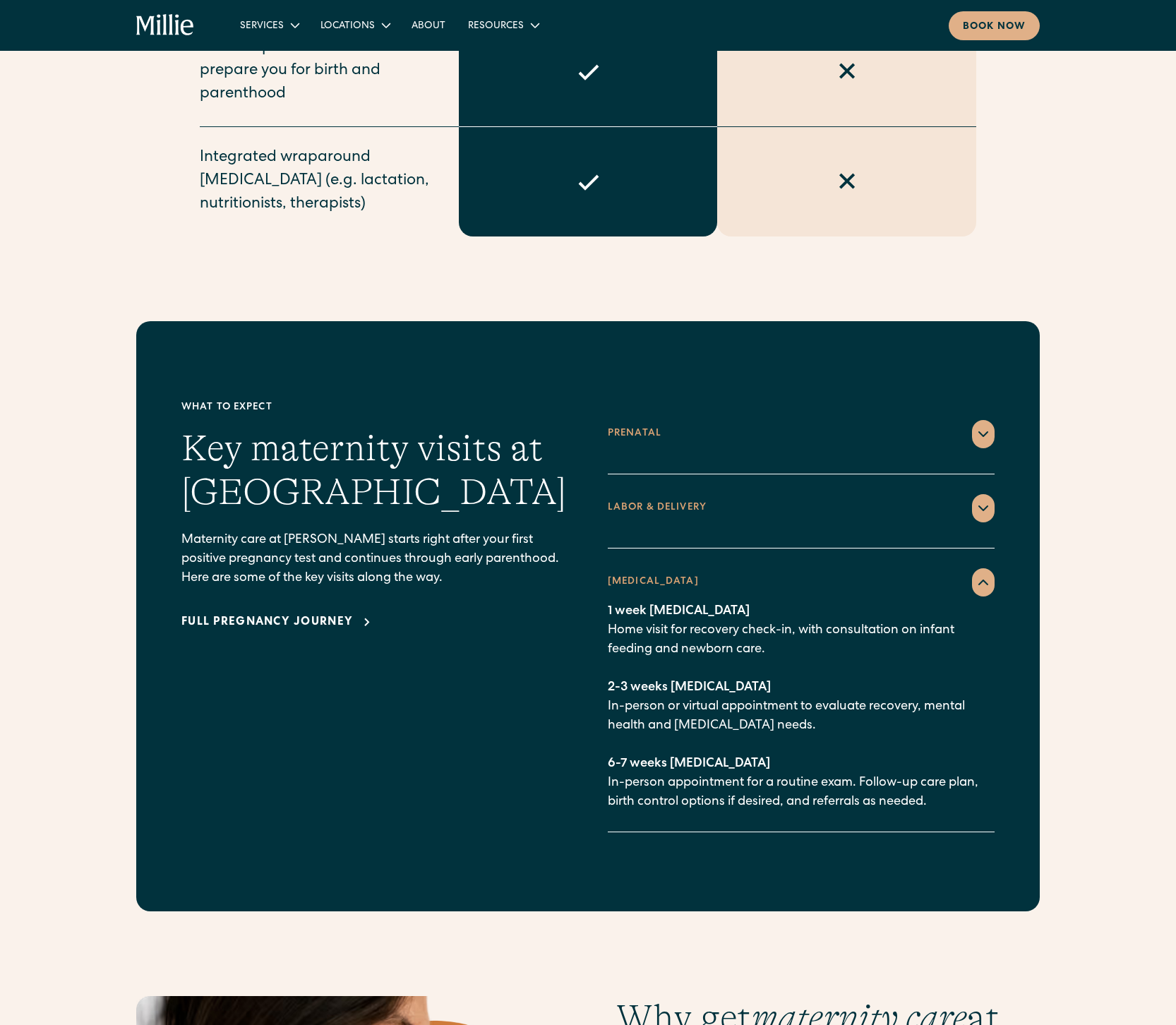
click at [331, 614] on div "Full pregnancy journey" at bounding box center [267, 622] width 171 height 17
